Goal: Transaction & Acquisition: Purchase product/service

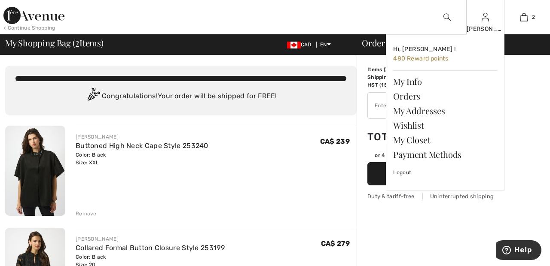
click at [485, 21] on img at bounding box center [484, 17] width 7 height 10
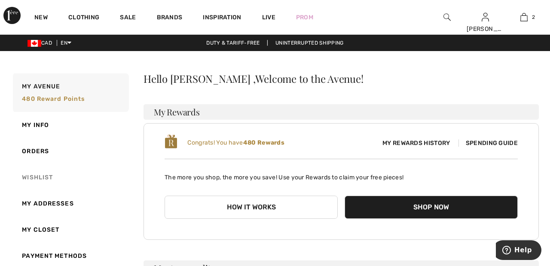
click at [49, 178] on link "Wishlist" at bounding box center [70, 177] width 118 height 26
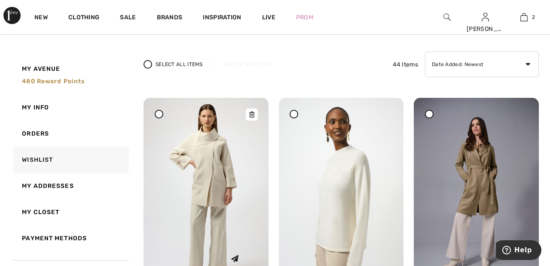
click at [211, 171] on img at bounding box center [205, 191] width 125 height 187
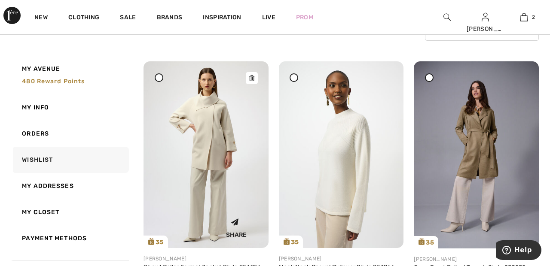
scroll to position [94, 0]
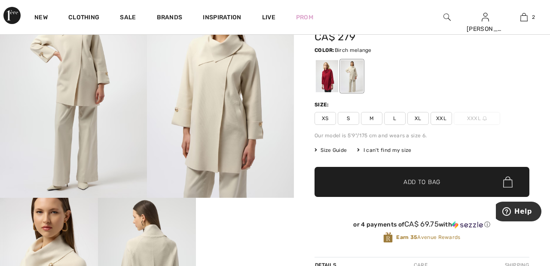
click at [447, 118] on span "XXL" at bounding box center [440, 118] width 21 height 13
click at [444, 188] on span "✔ Added to Bag Add to Bag" at bounding box center [421, 182] width 215 height 30
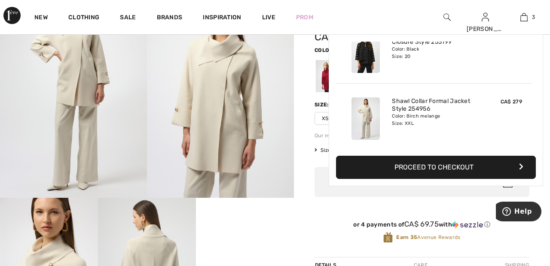
scroll to position [94, 0]
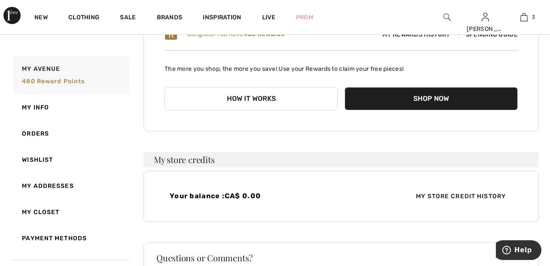
scroll to position [109, 0]
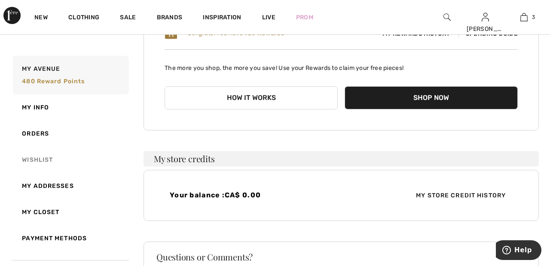
click at [49, 159] on link "Wishlist" at bounding box center [70, 160] width 118 height 26
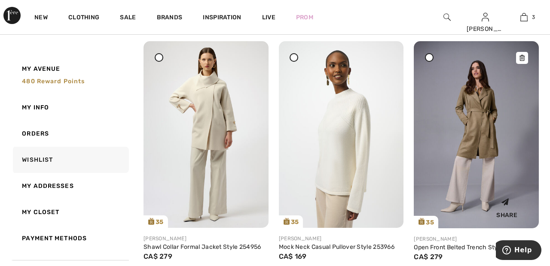
click at [480, 116] on img at bounding box center [476, 134] width 125 height 187
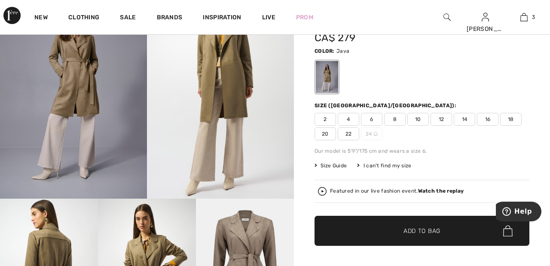
click at [352, 131] on span "22" at bounding box center [348, 134] width 21 height 13
click at [422, 230] on span "Add to Bag" at bounding box center [421, 231] width 37 height 9
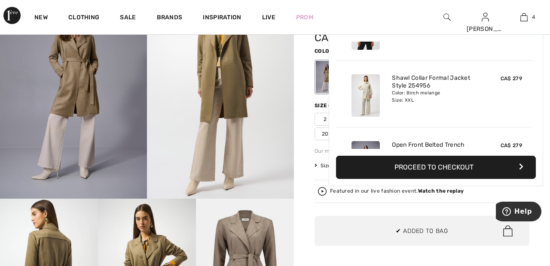
scroll to position [161, 0]
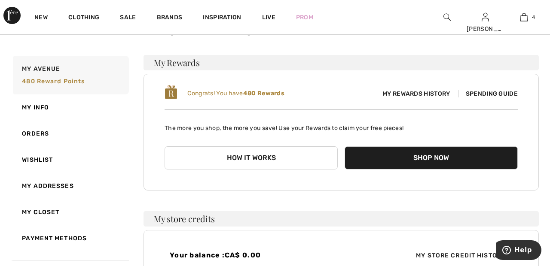
scroll to position [51, 0]
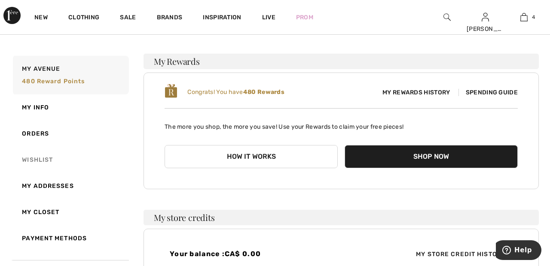
click at [43, 163] on link "Wishlist" at bounding box center [70, 160] width 118 height 26
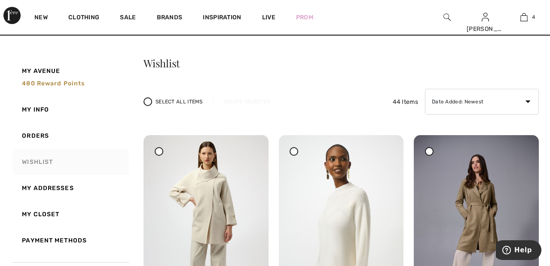
scroll to position [0, 0]
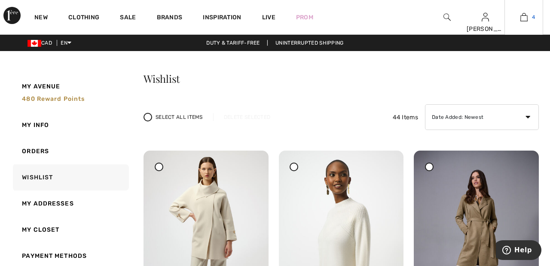
click at [523, 19] on img at bounding box center [523, 17] width 7 height 10
